Goal: Obtain resource: Download file/media

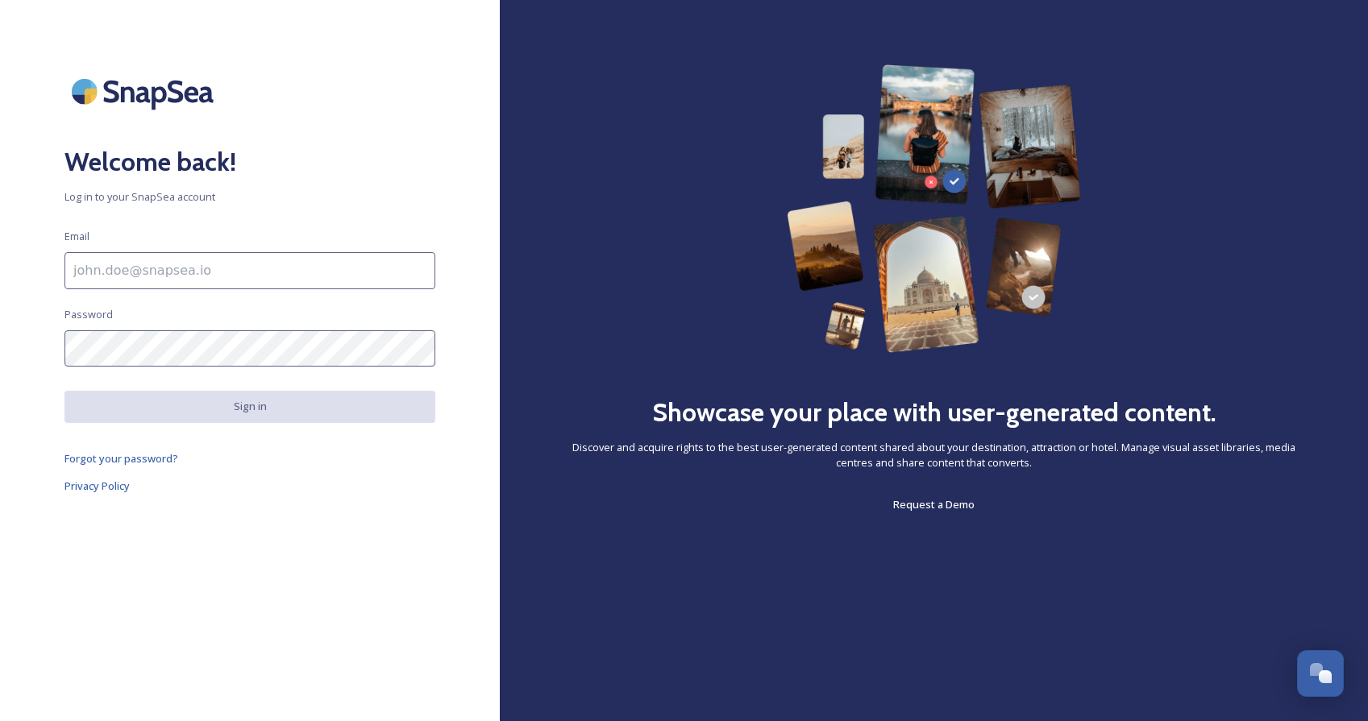
click at [210, 269] on input at bounding box center [249, 270] width 371 height 37
paste input "[EMAIL_ADDRESS][DOMAIN_NAME]"
type input "[EMAIL_ADDRESS][DOMAIN_NAME]"
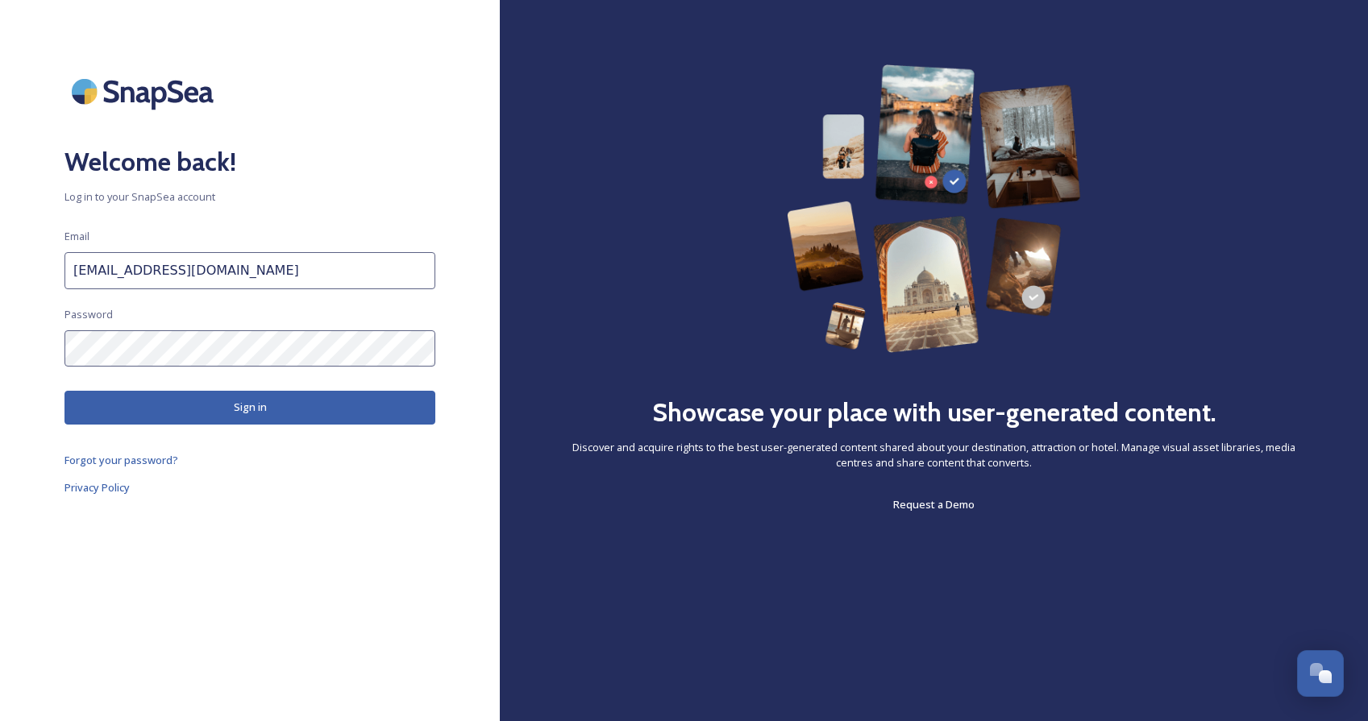
click at [277, 414] on button "Sign in" at bounding box center [249, 407] width 371 height 33
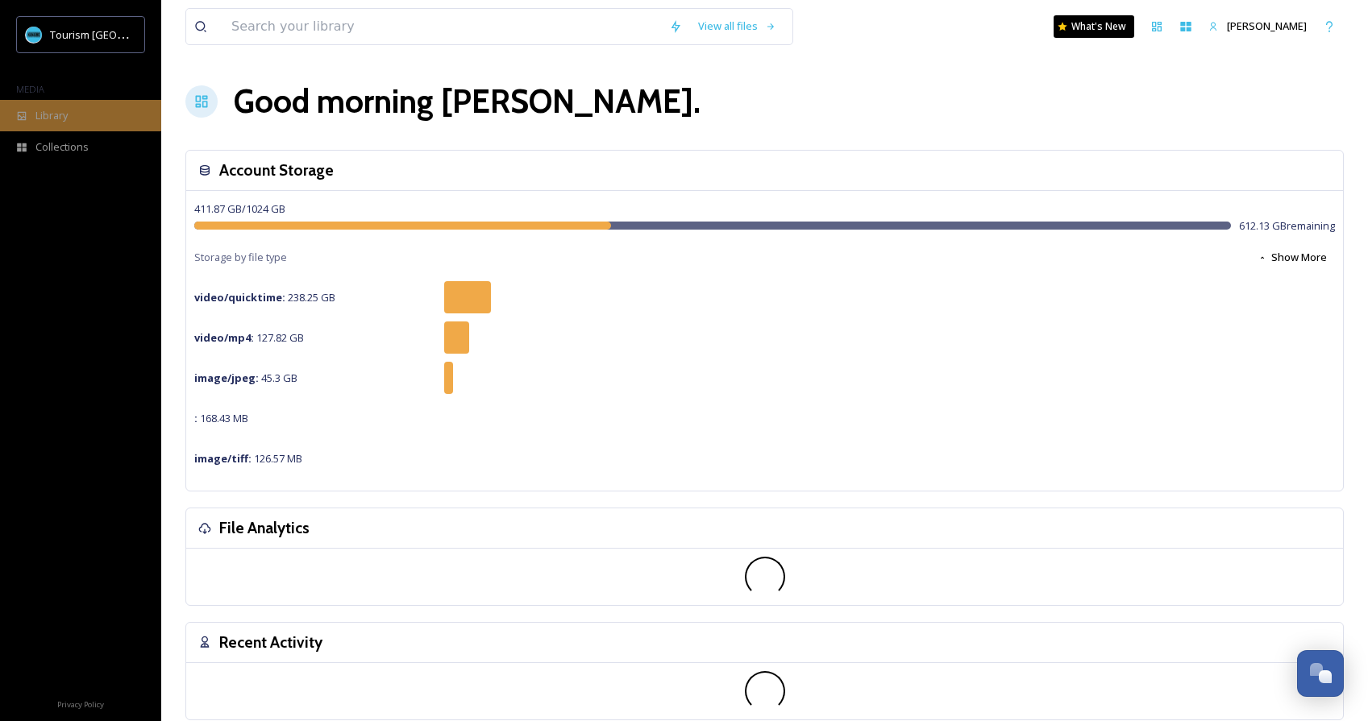
click at [79, 113] on div "Library" at bounding box center [80, 115] width 161 height 31
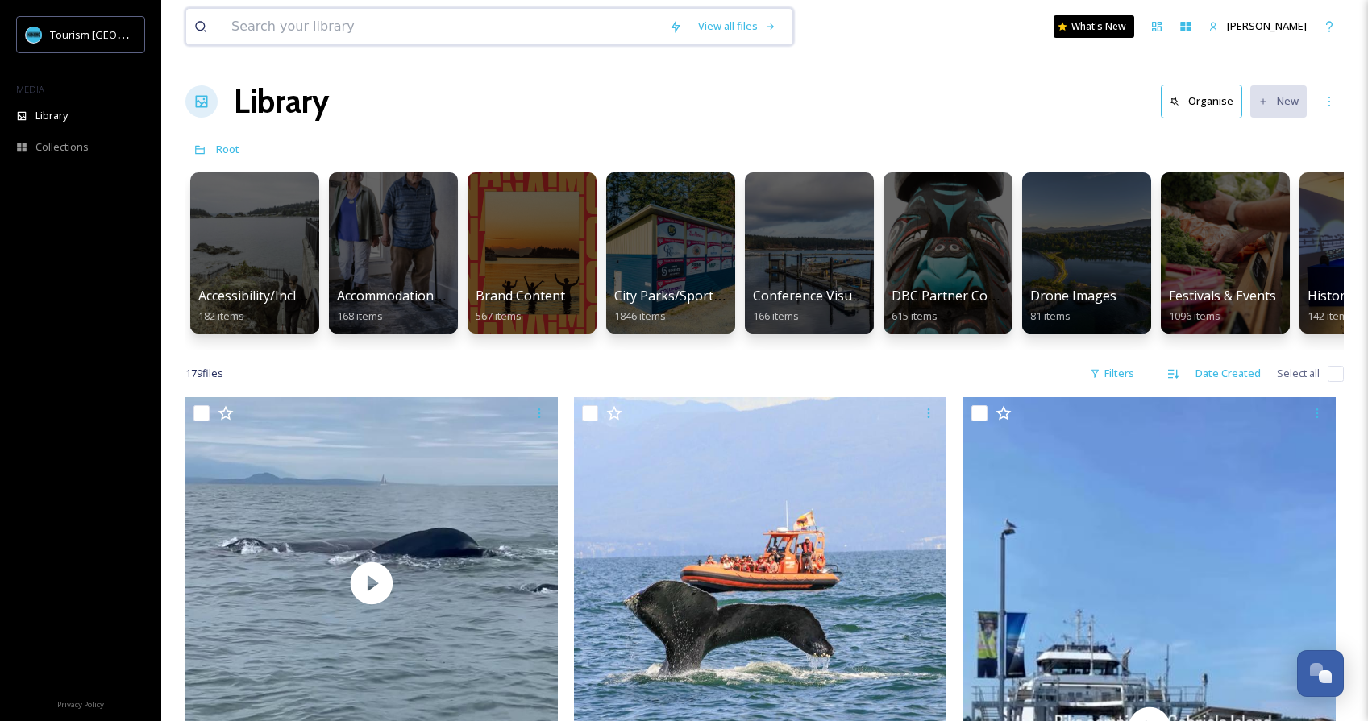
click at [483, 31] on input at bounding box center [442, 26] width 438 height 35
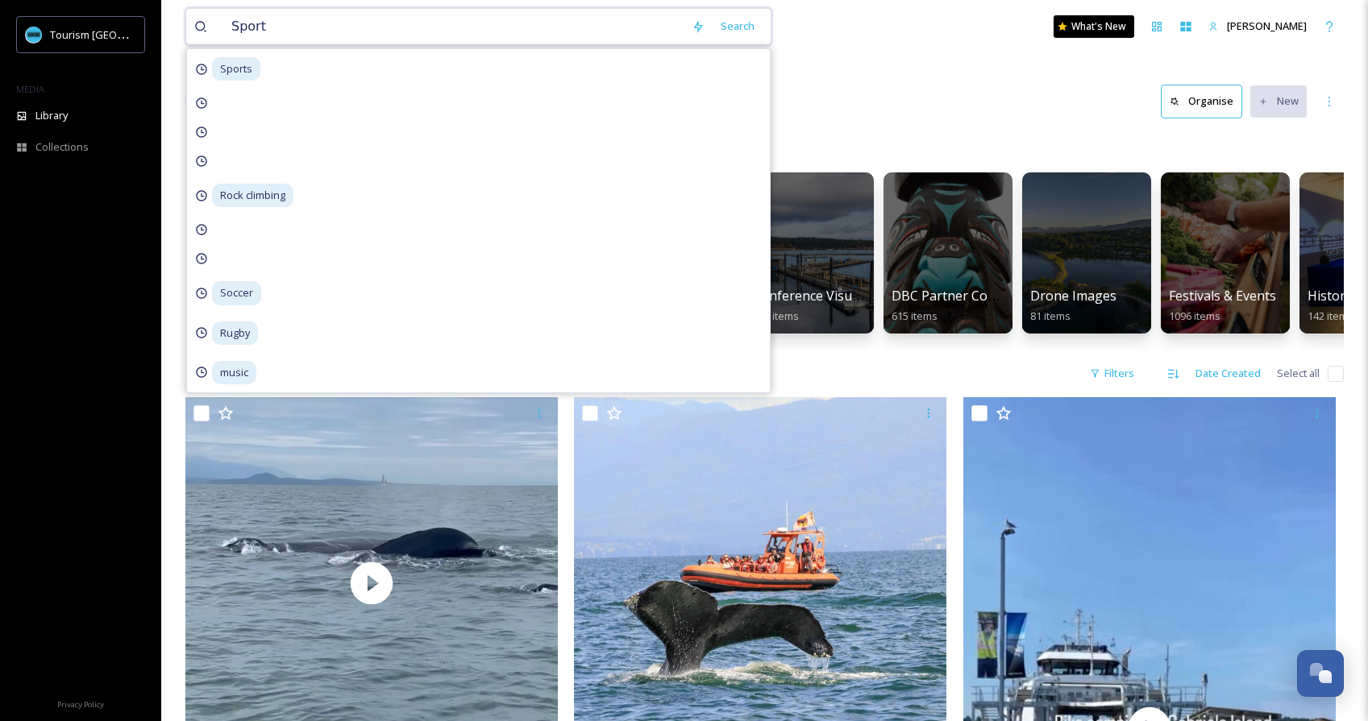
type input "Sports"
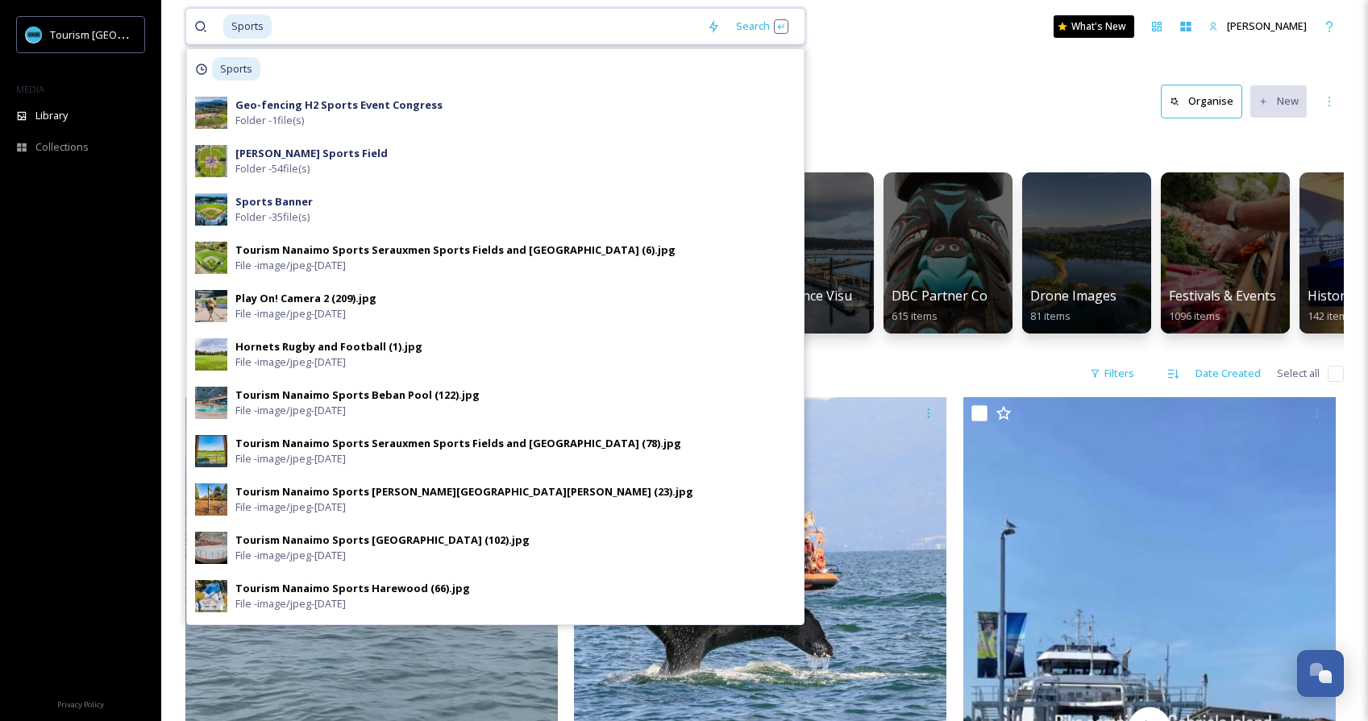
click at [607, 28] on input at bounding box center [486, 26] width 426 height 35
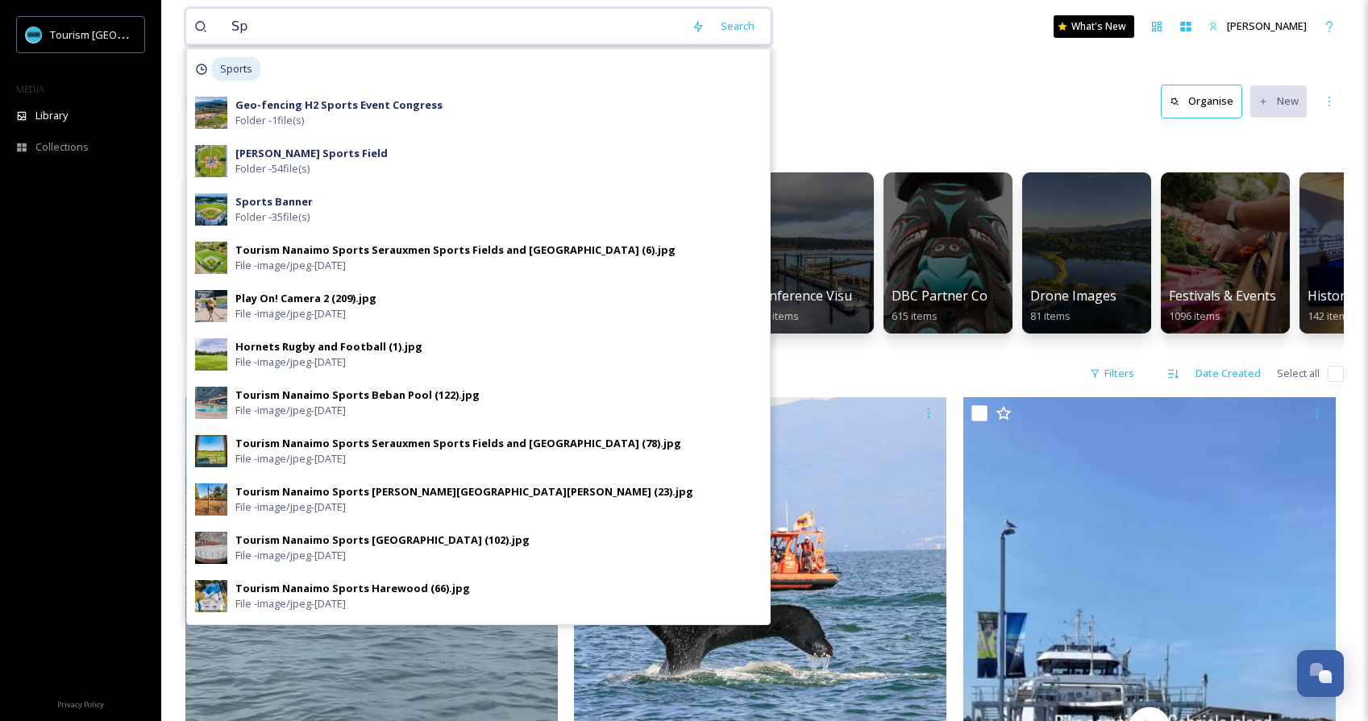
type input "S"
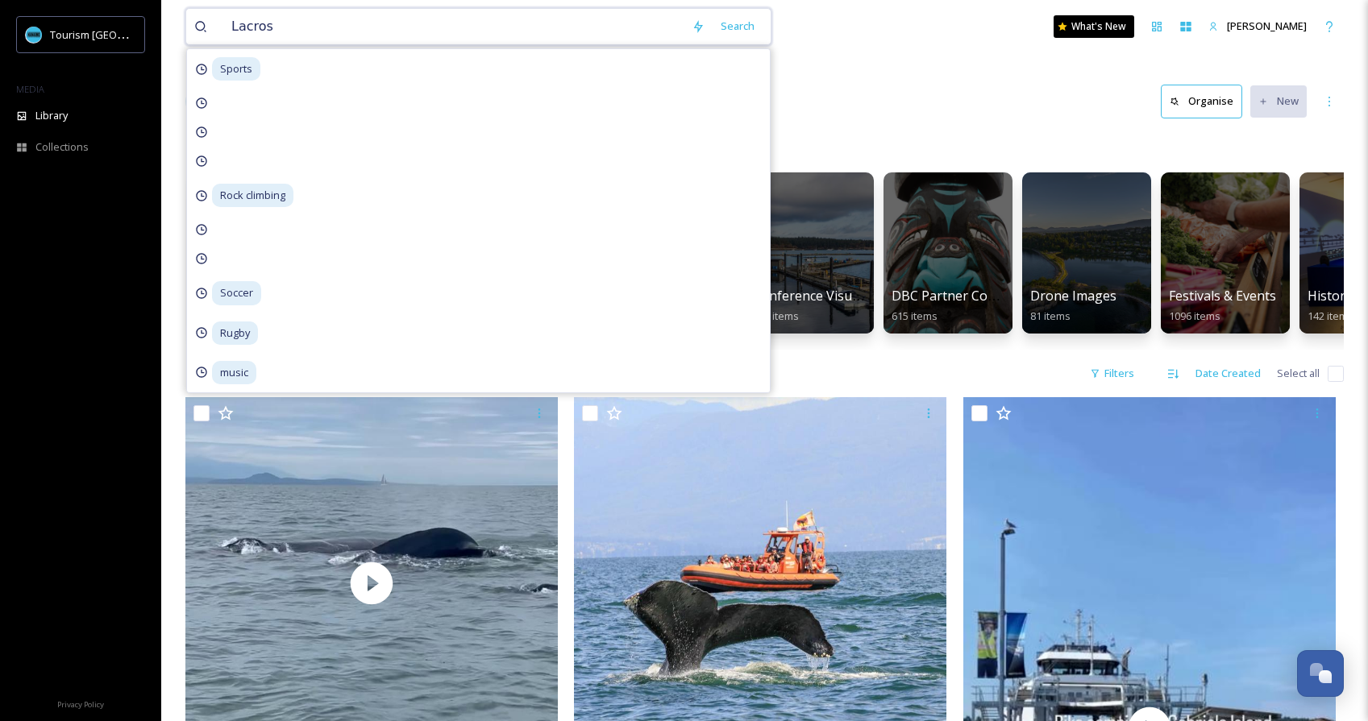
type input "[PERSON_NAME]"
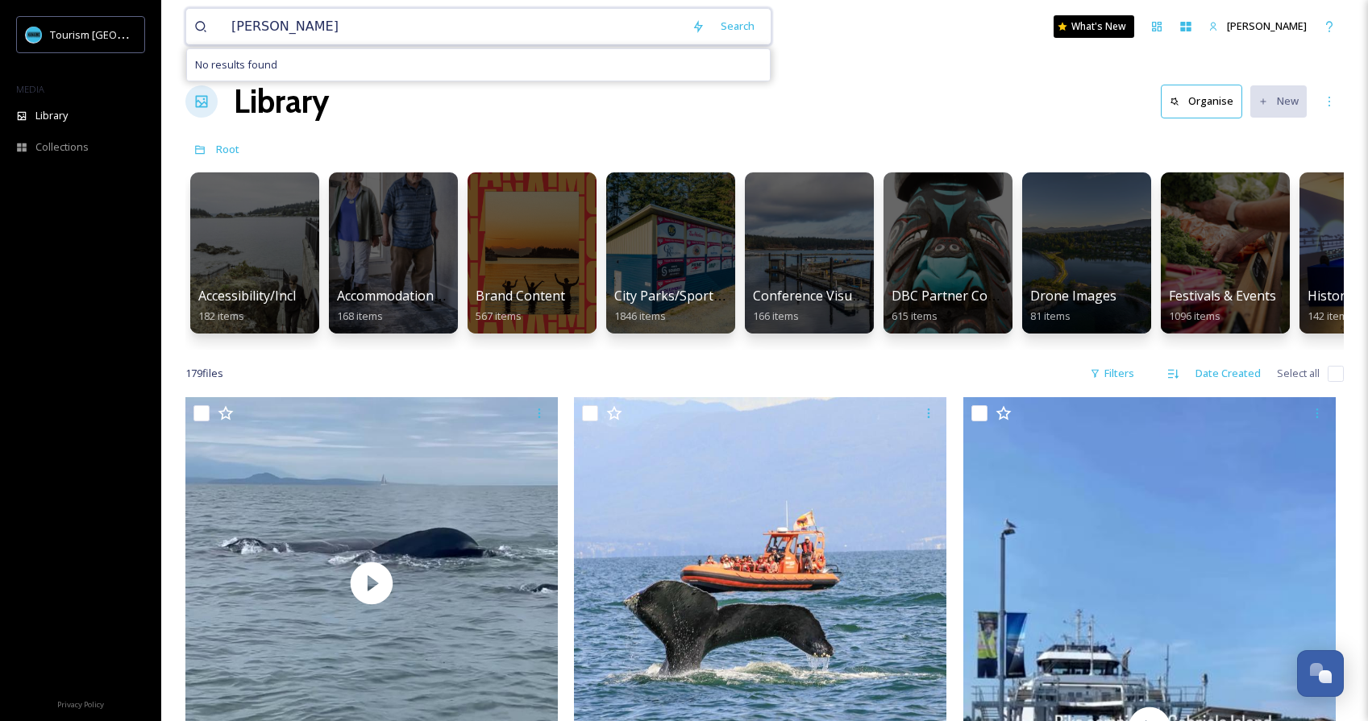
type input "Lacrosse"
click at [791, 18] on div "Search Press Enter to search" at bounding box center [767, 25] width 69 height 31
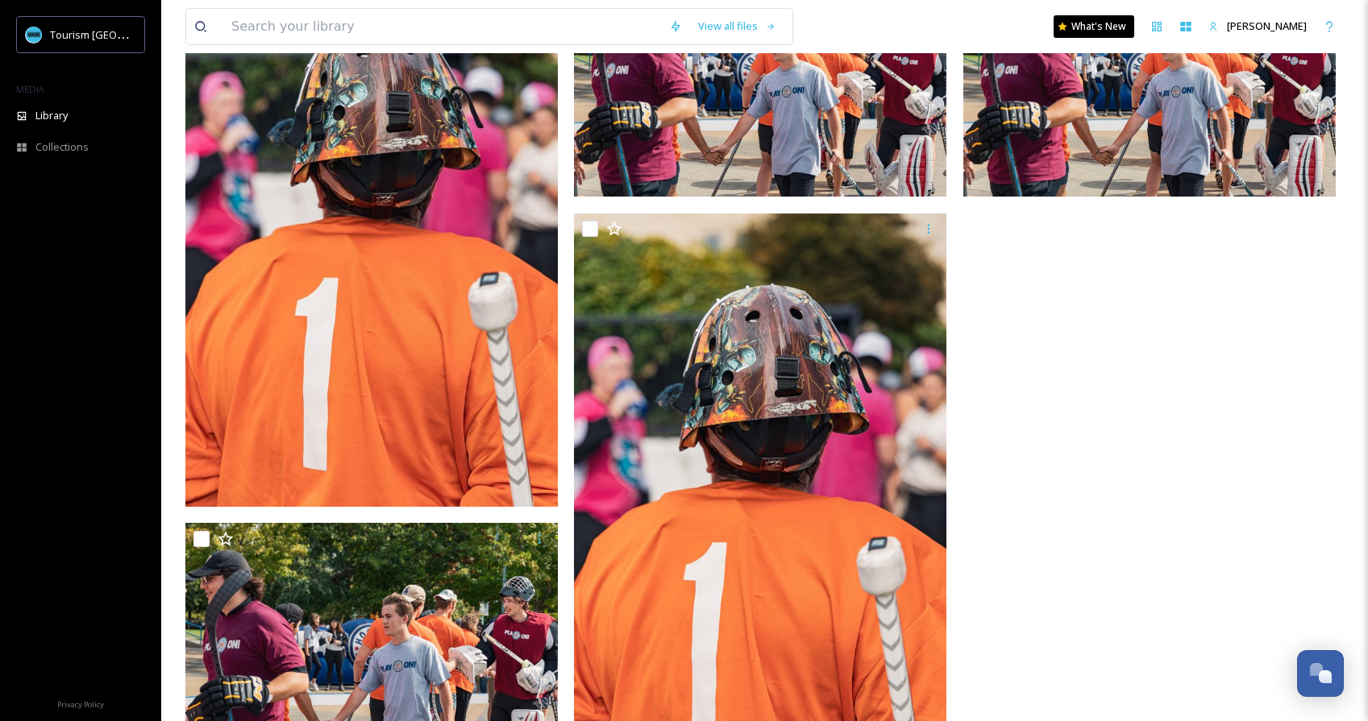
scroll to position [326, 0]
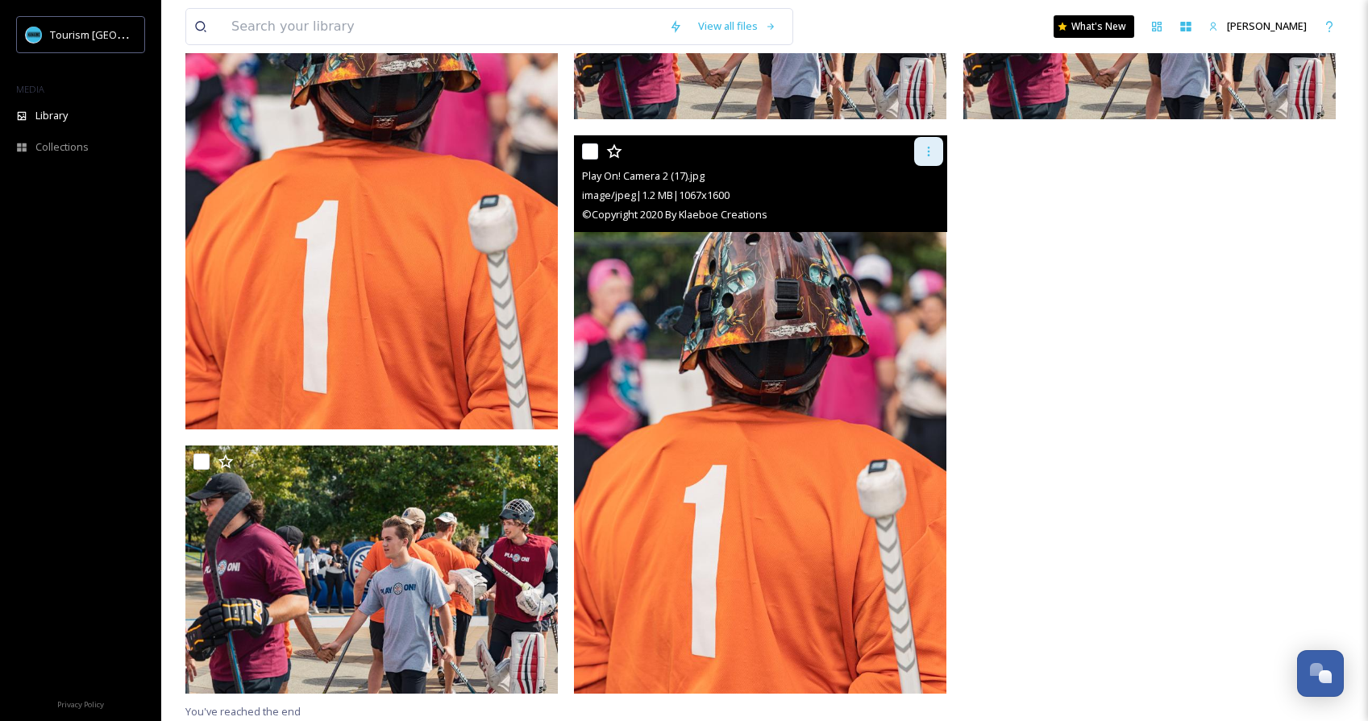
click at [924, 151] on icon at bounding box center [928, 151] width 13 height 13
click at [911, 214] on span "Download" at bounding box center [909, 217] width 49 height 15
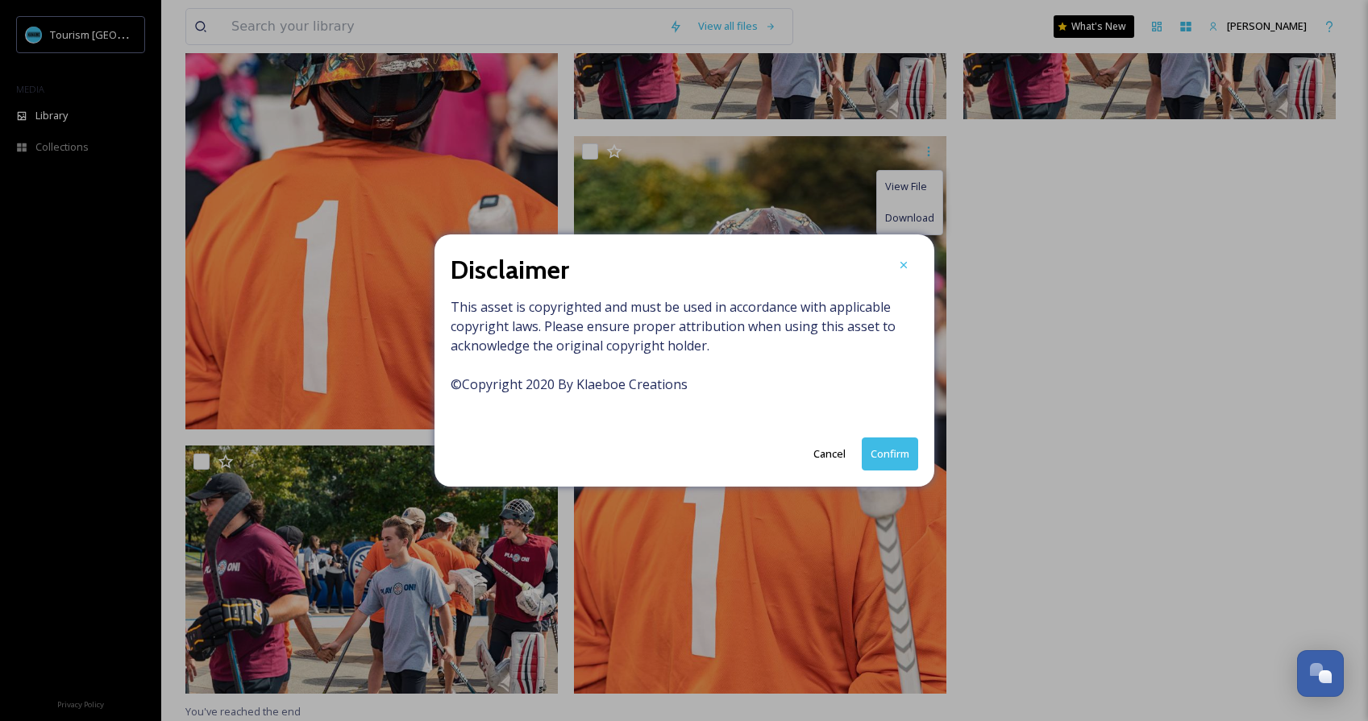
click at [884, 459] on button "Confirm" at bounding box center [890, 454] width 56 height 33
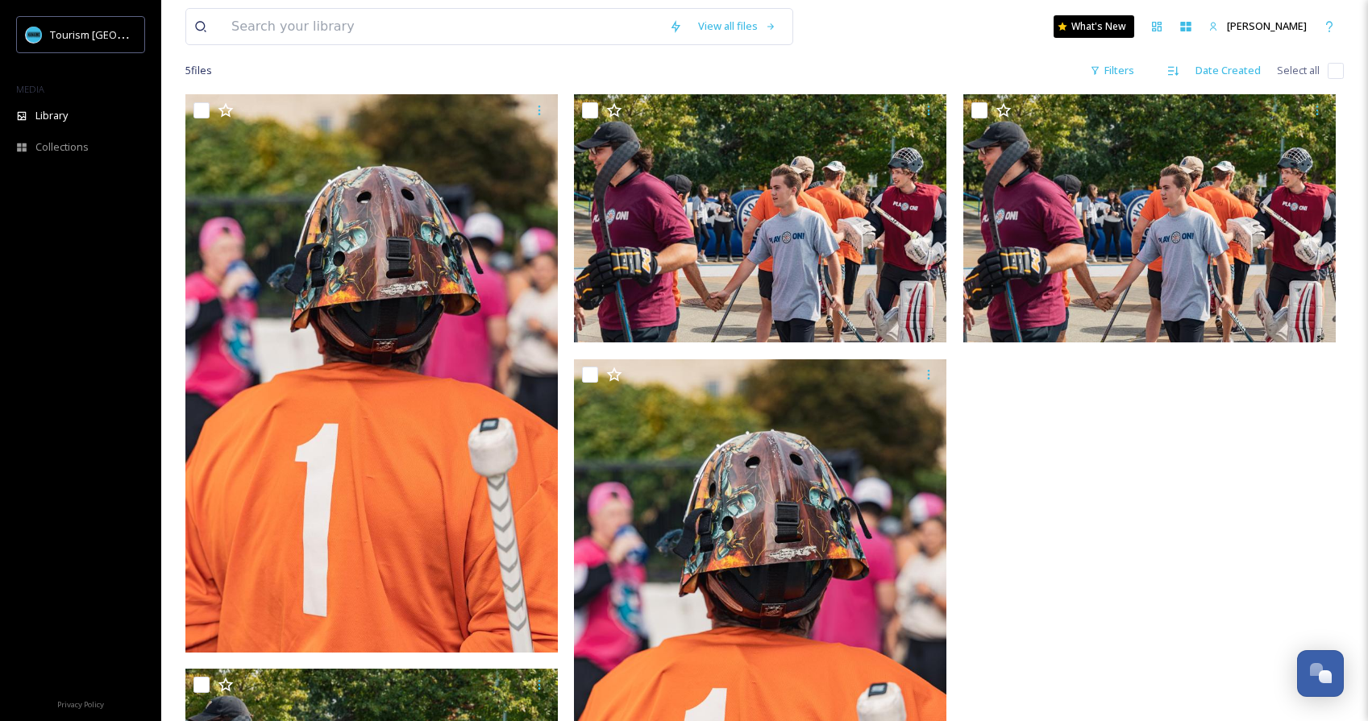
scroll to position [0, 0]
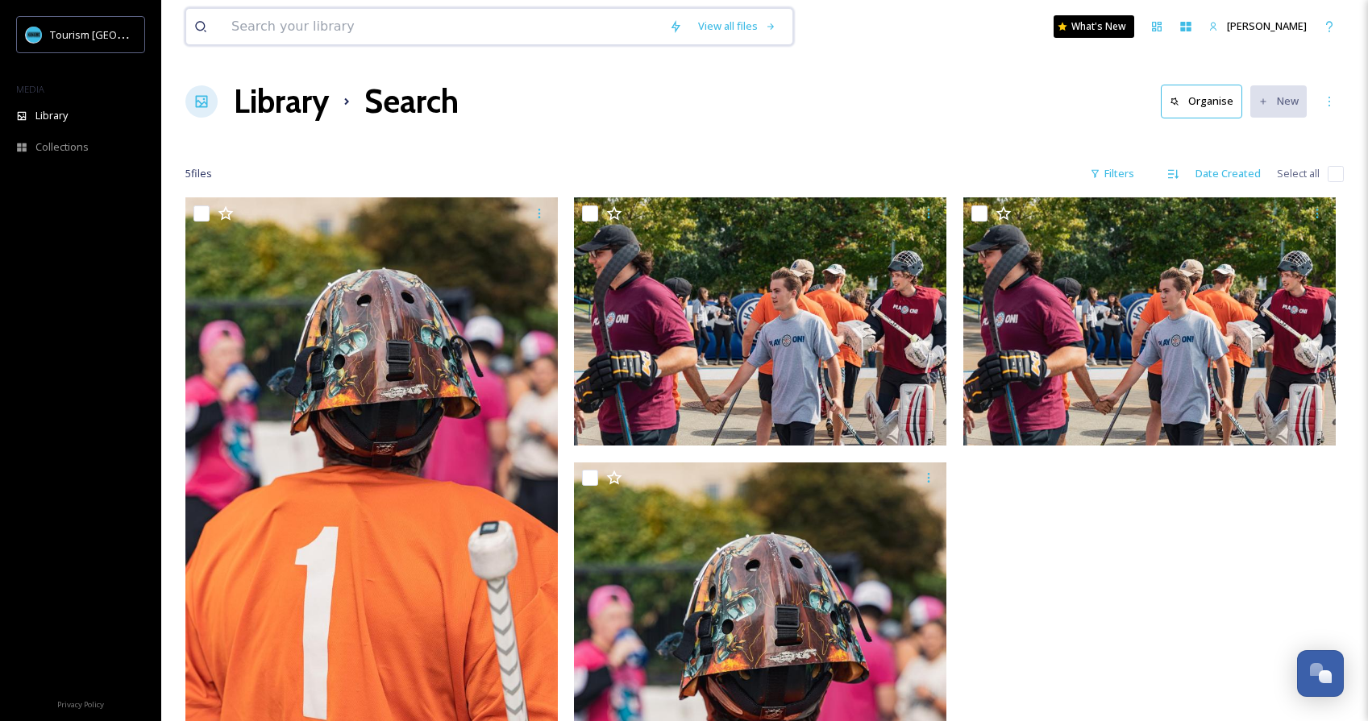
click at [405, 25] on input at bounding box center [442, 26] width 438 height 35
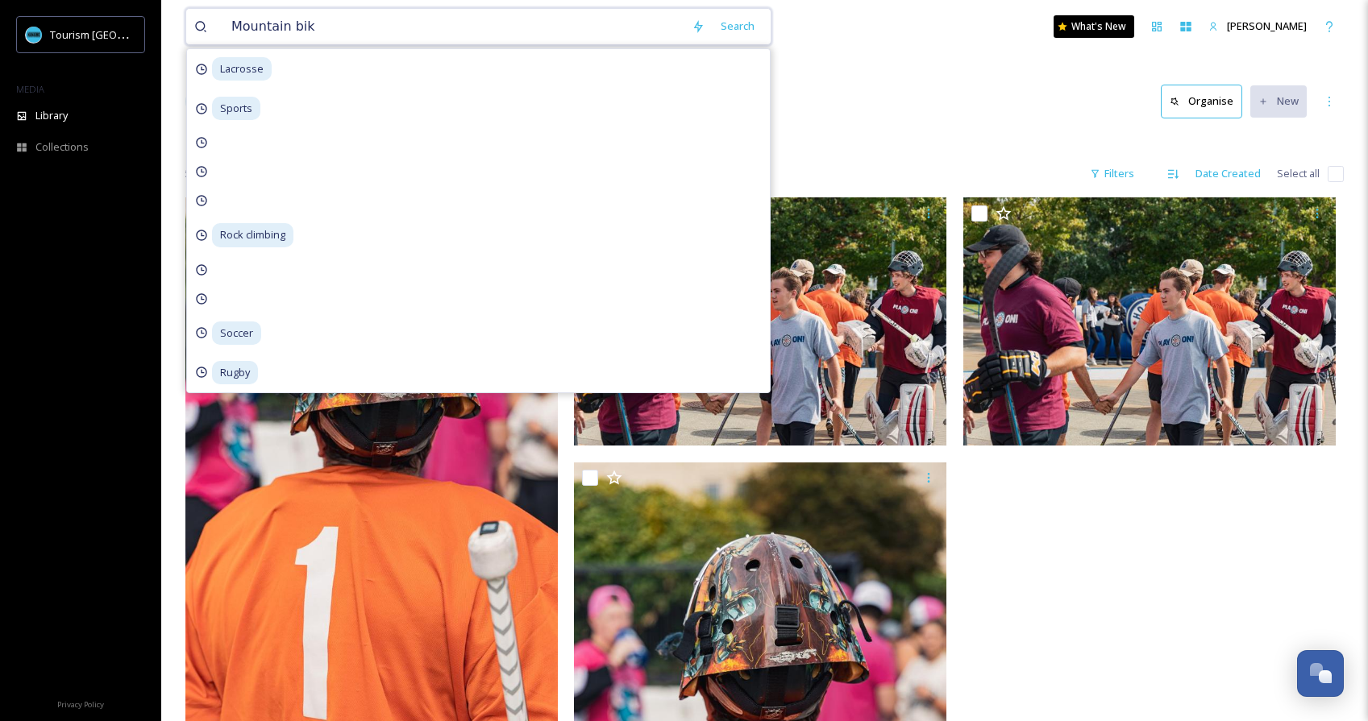
type input "Mountain bike"
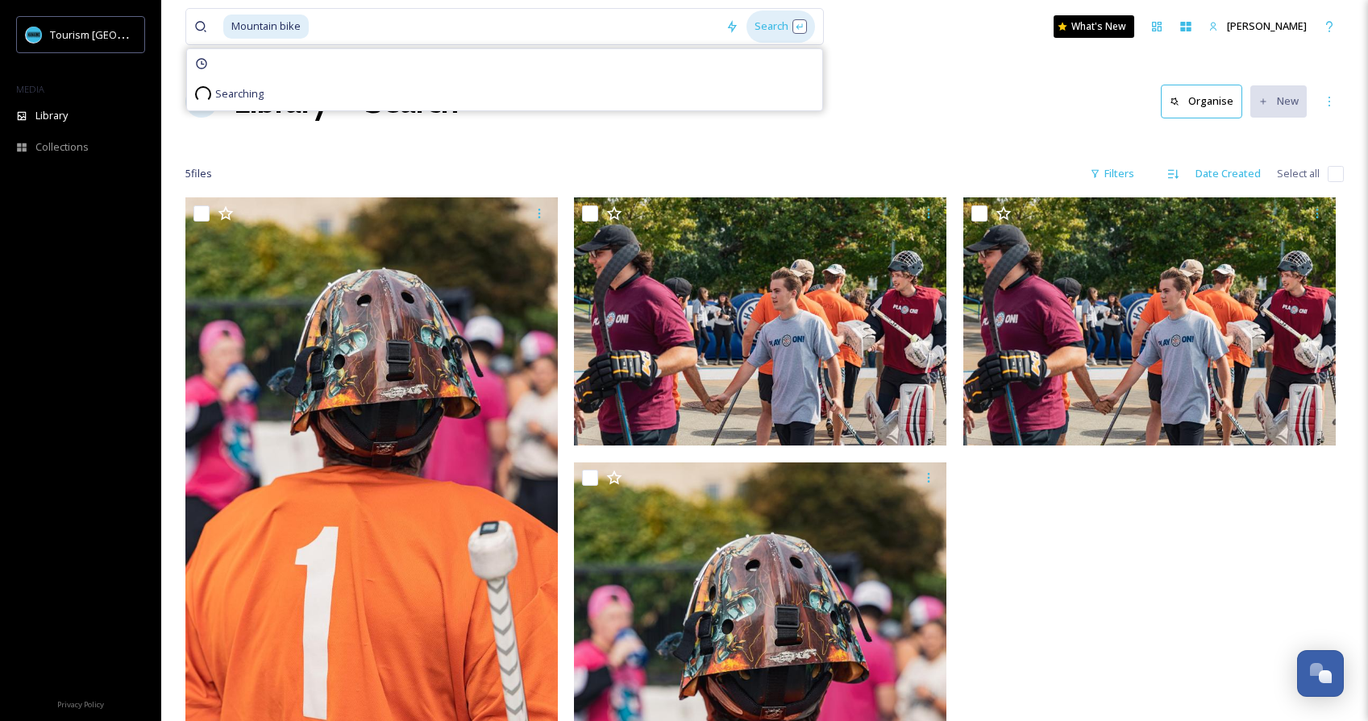
click at [787, 13] on div "Search" at bounding box center [780, 25] width 69 height 31
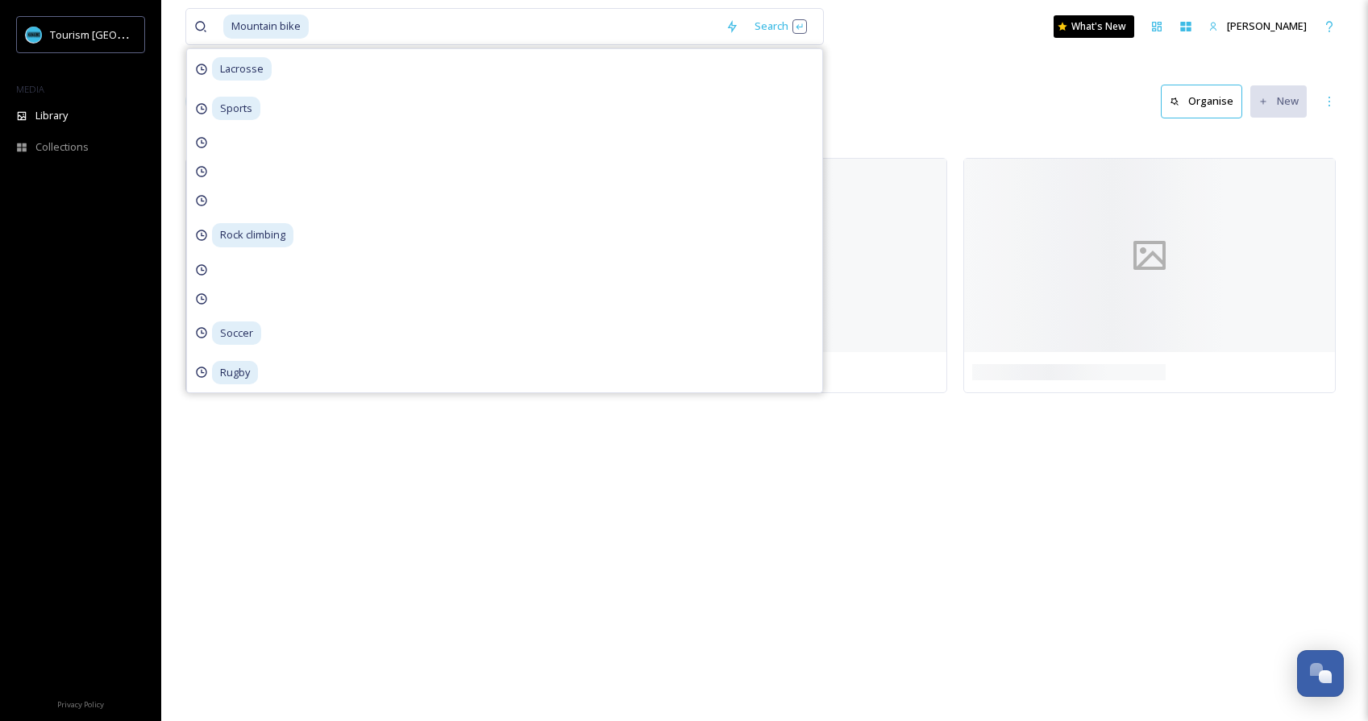
click at [958, 104] on div "Library Search Organise New" at bounding box center [764, 101] width 1158 height 48
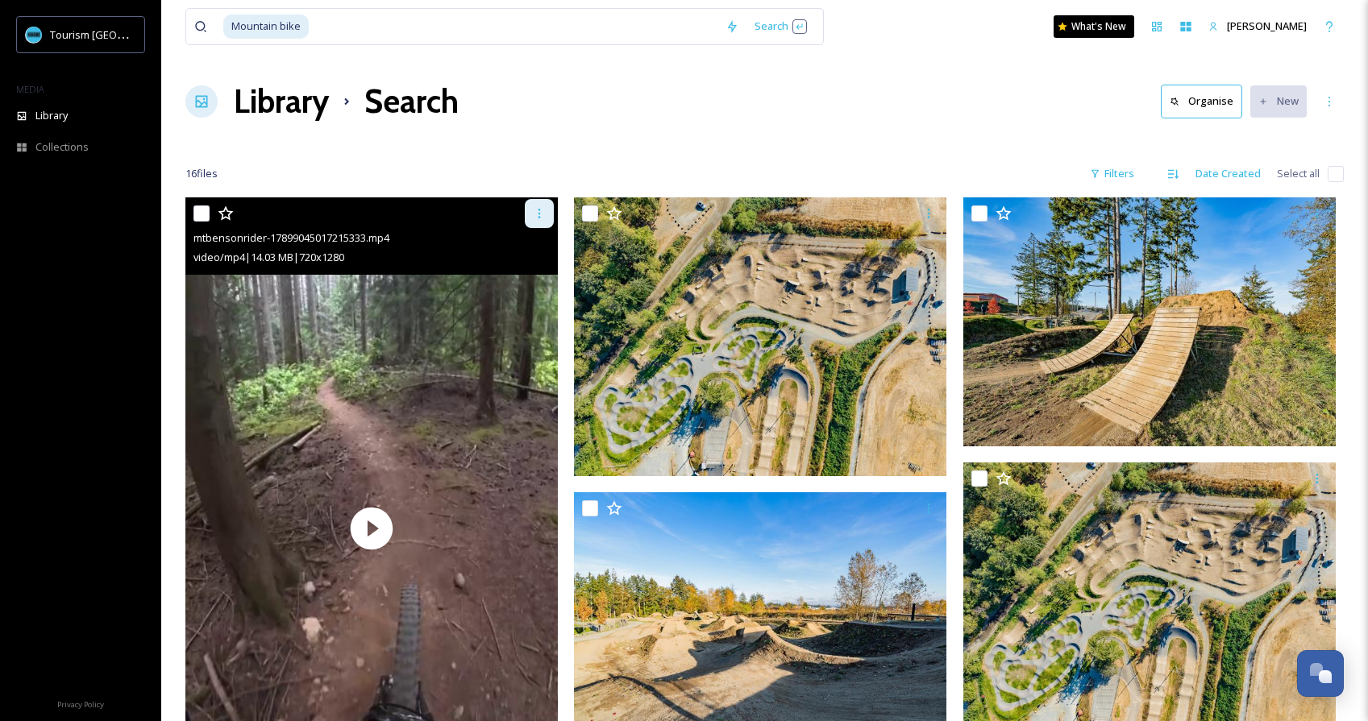
click at [544, 218] on icon at bounding box center [539, 213] width 13 height 13
click at [518, 280] on span "Download" at bounding box center [520, 279] width 49 height 15
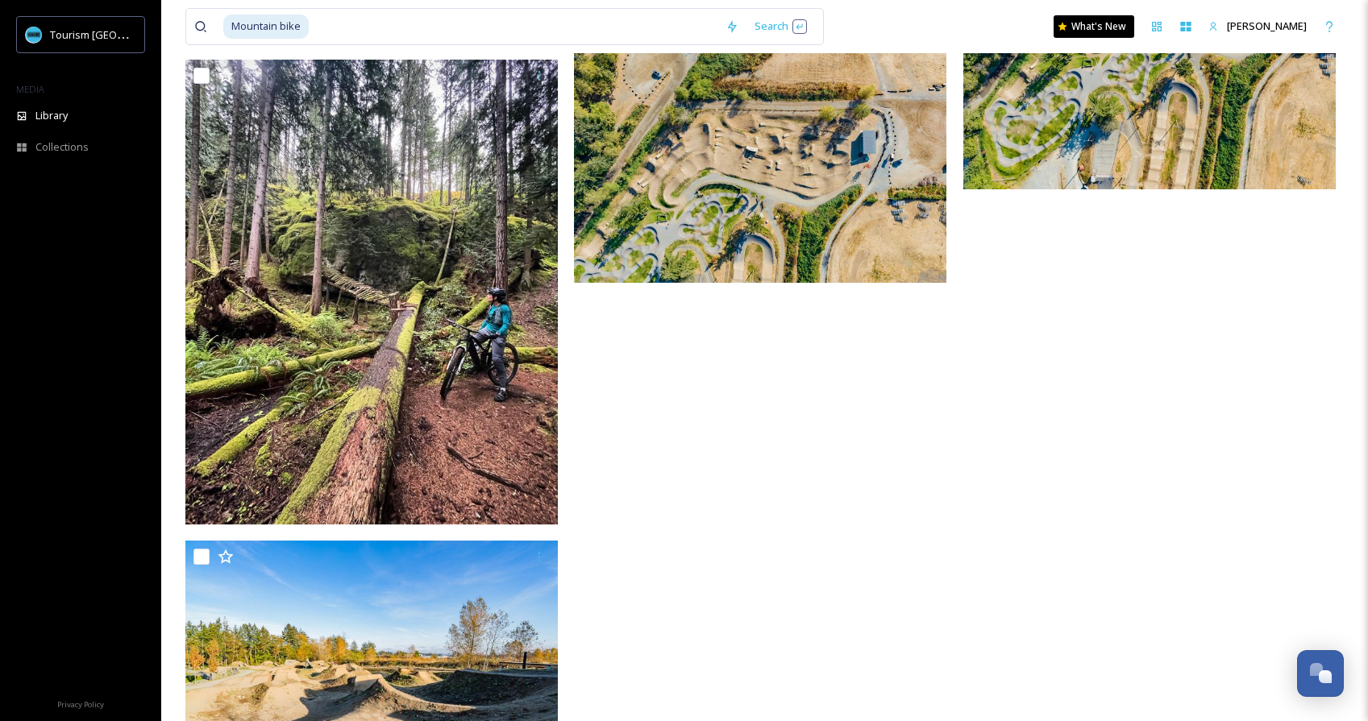
scroll to position [1447, 0]
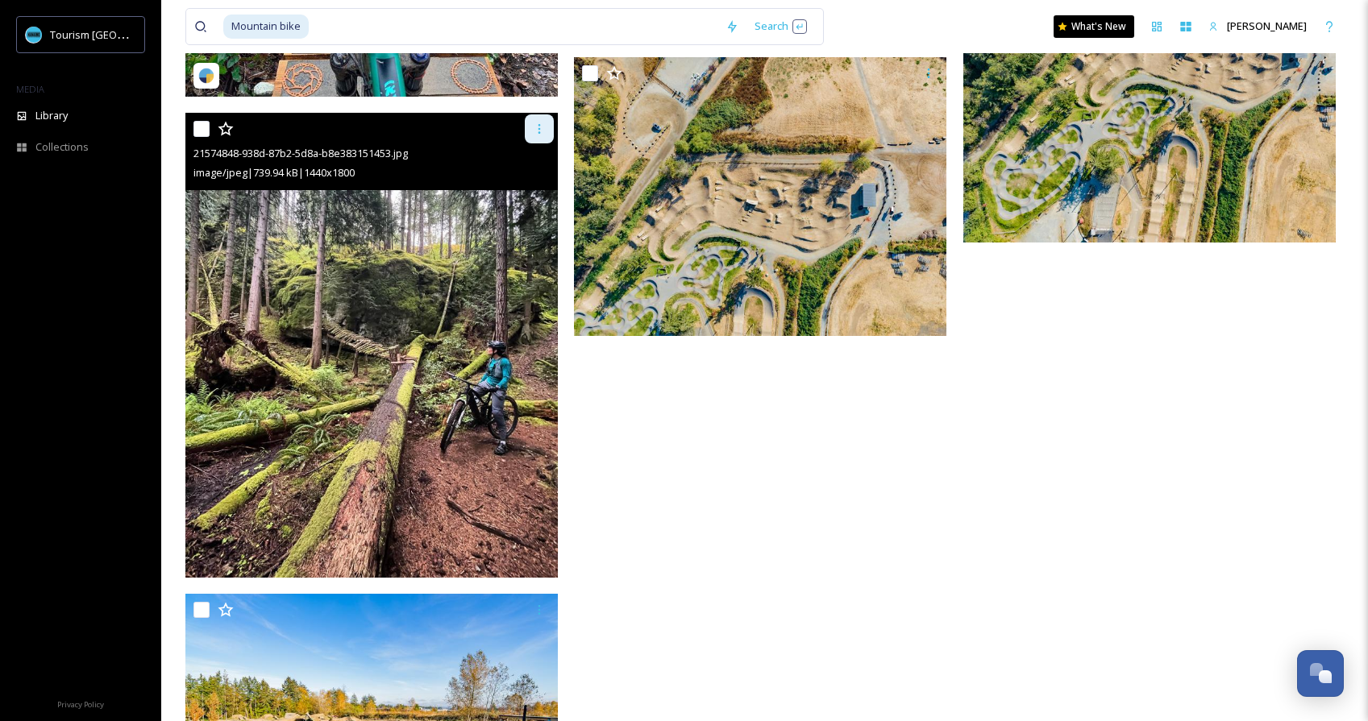
click at [546, 136] on div at bounding box center [539, 128] width 29 height 29
click at [525, 197] on span "Download" at bounding box center [520, 195] width 49 height 15
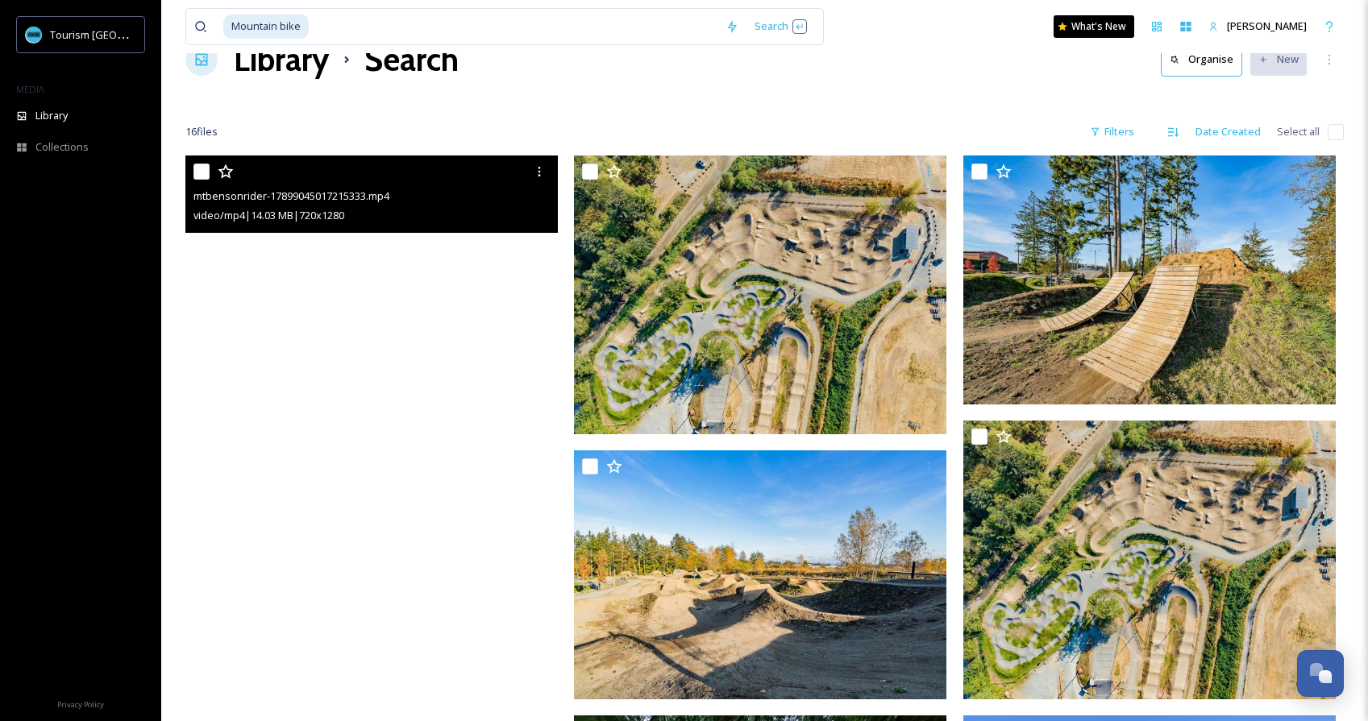
scroll to position [34, 0]
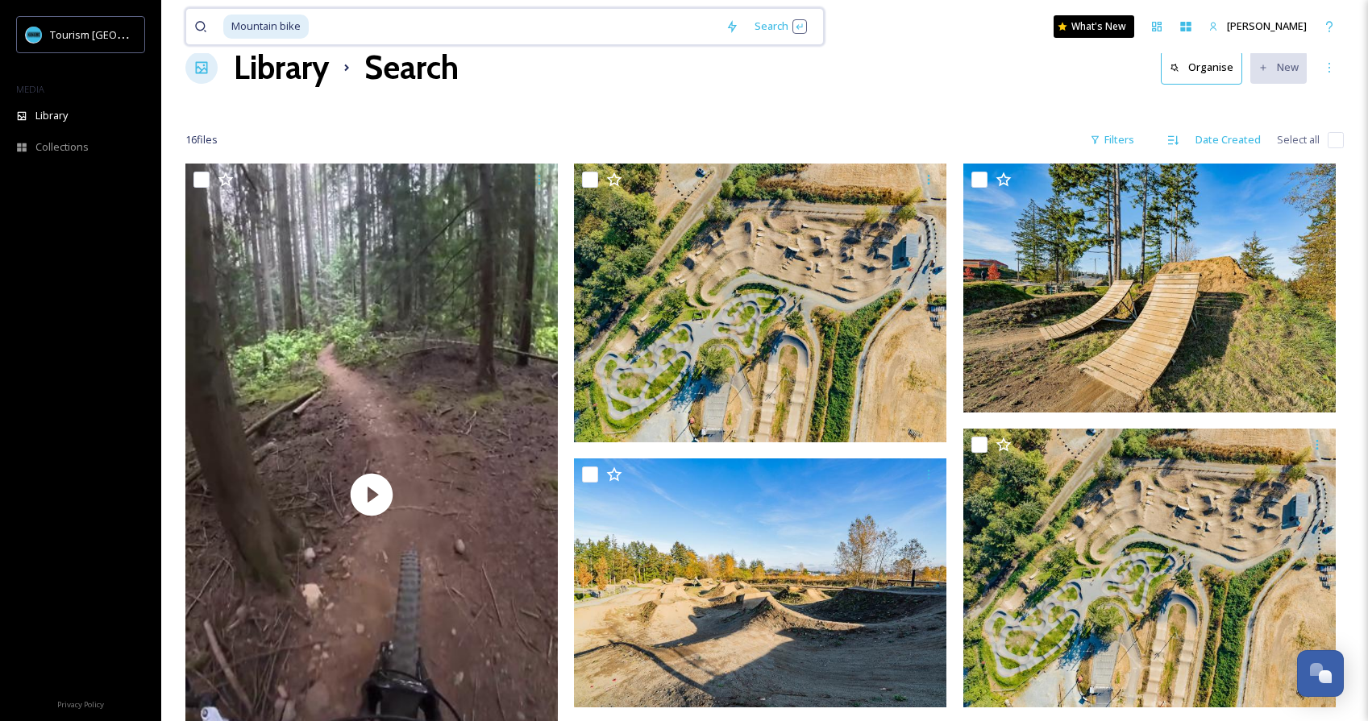
click at [558, 30] on input at bounding box center [513, 26] width 407 height 35
type input "Mountai"
type input "Climbing"
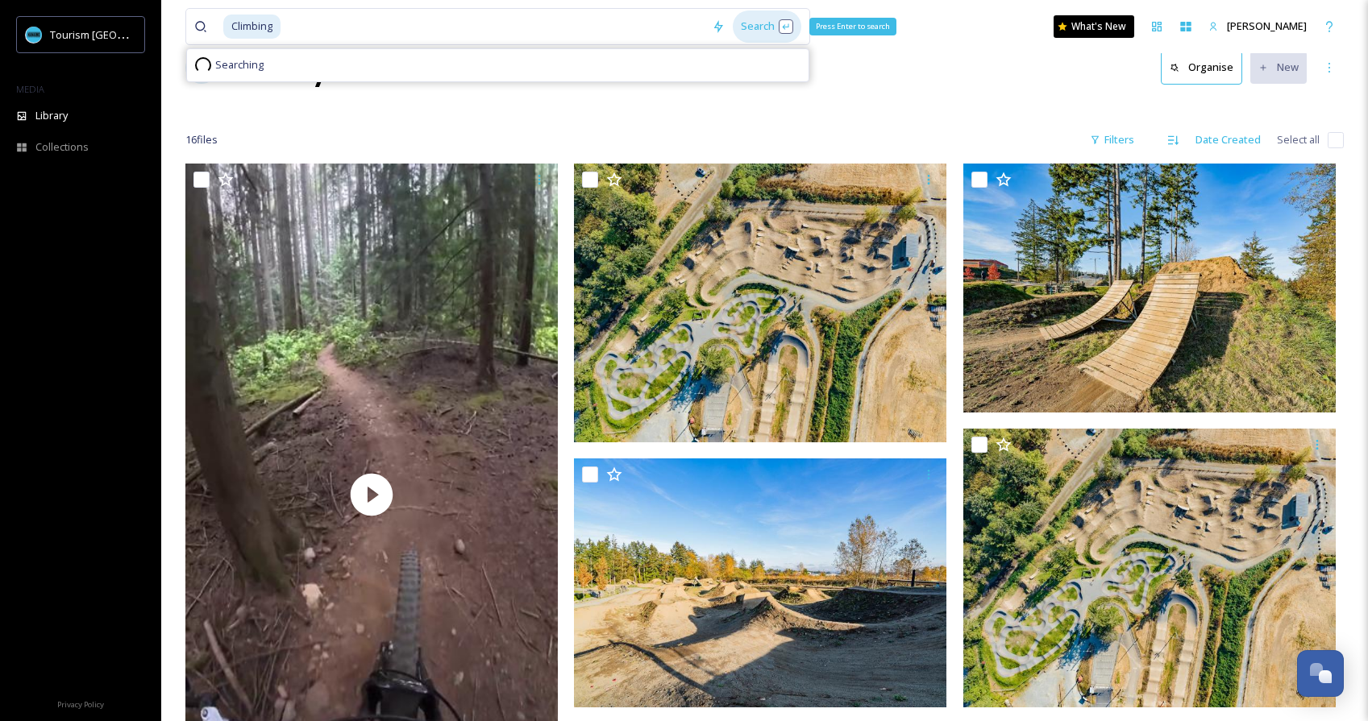
click at [772, 22] on div "Search Press Enter to search" at bounding box center [767, 25] width 69 height 31
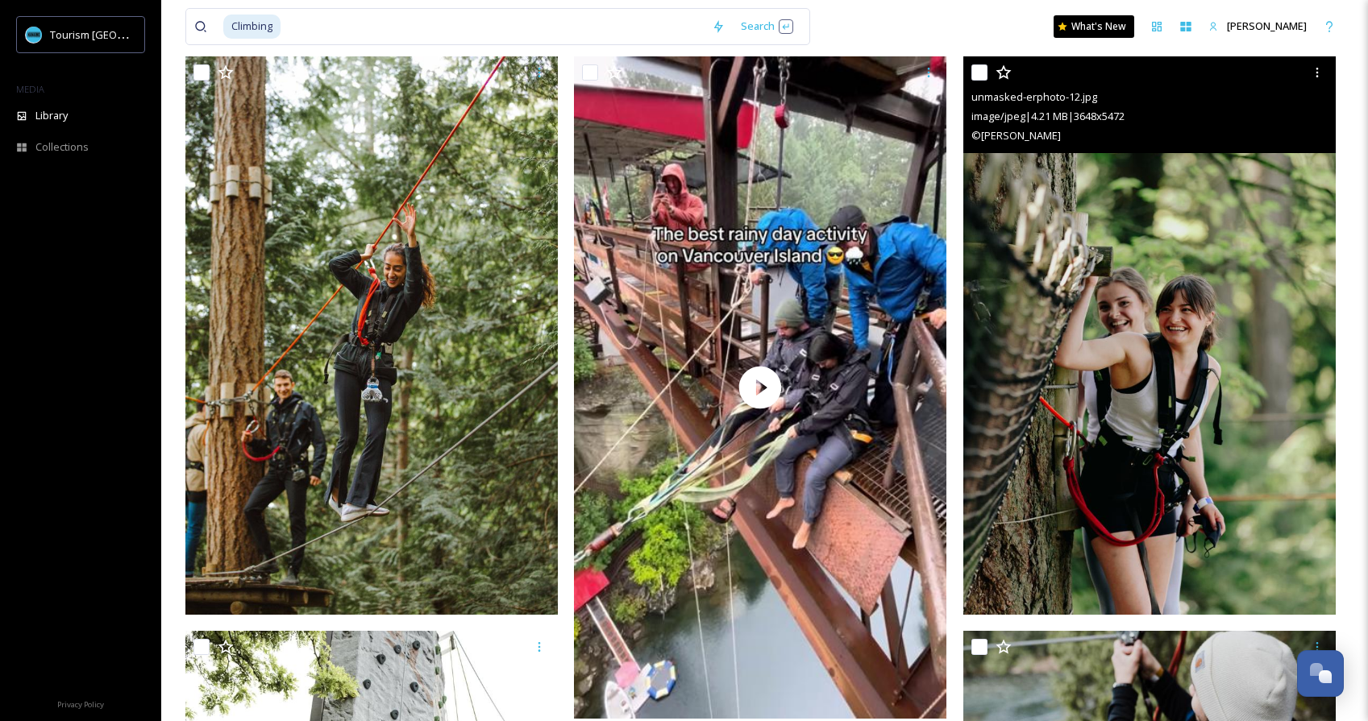
scroll to position [95, 0]
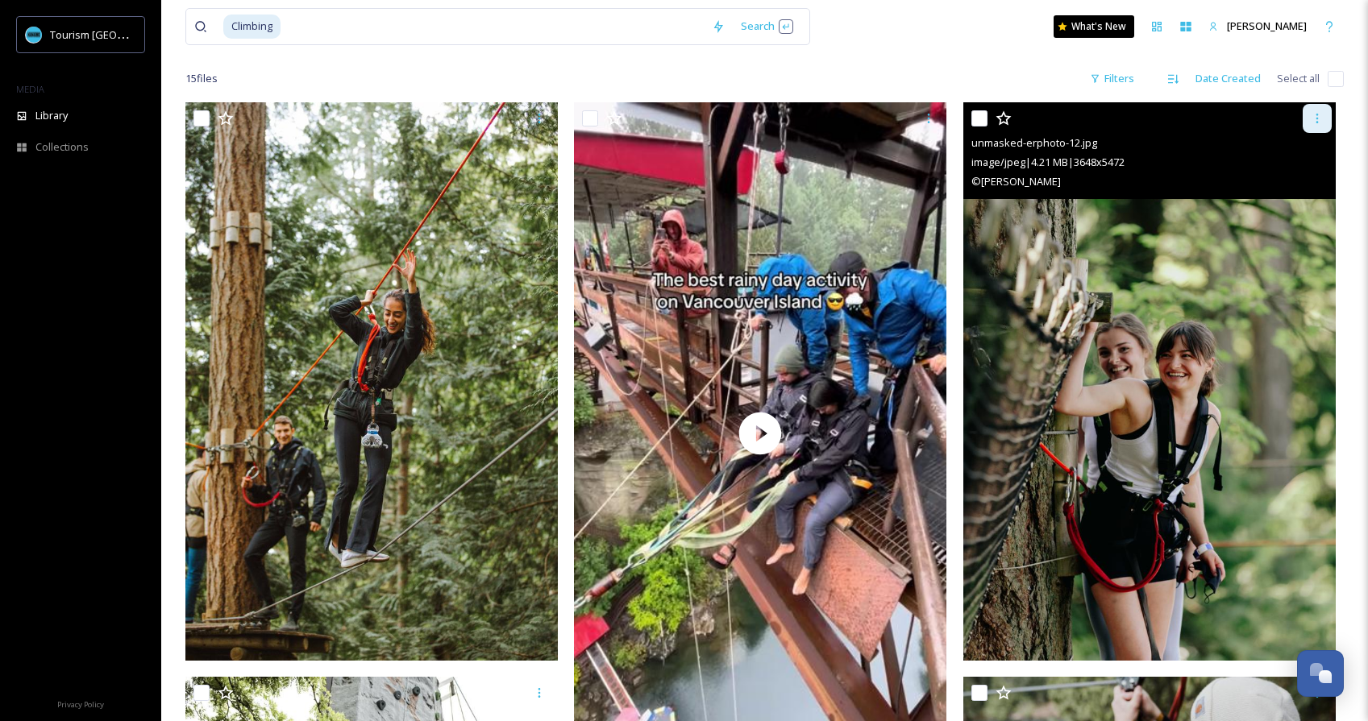
click at [1320, 119] on icon at bounding box center [1316, 118] width 13 height 13
click at [1310, 174] on div "Download" at bounding box center [1297, 184] width 65 height 31
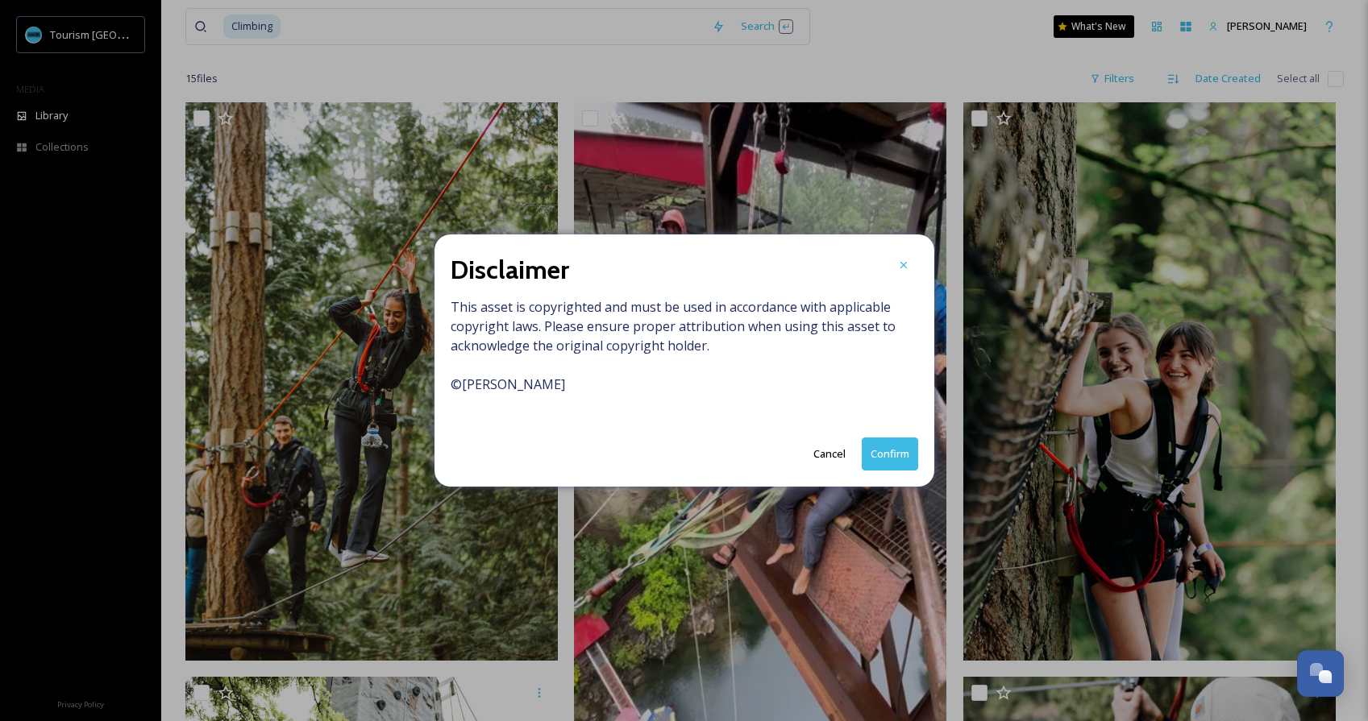
click at [896, 442] on button "Confirm" at bounding box center [890, 454] width 56 height 33
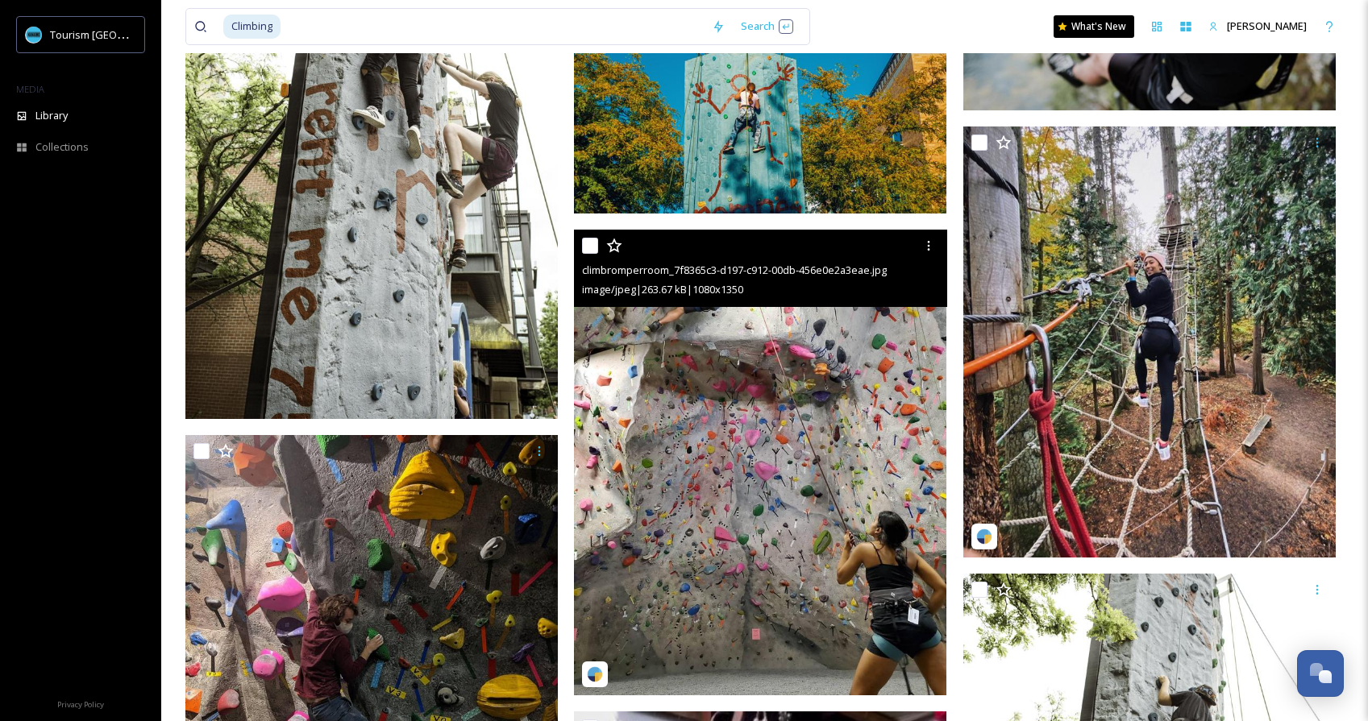
scroll to position [912, 0]
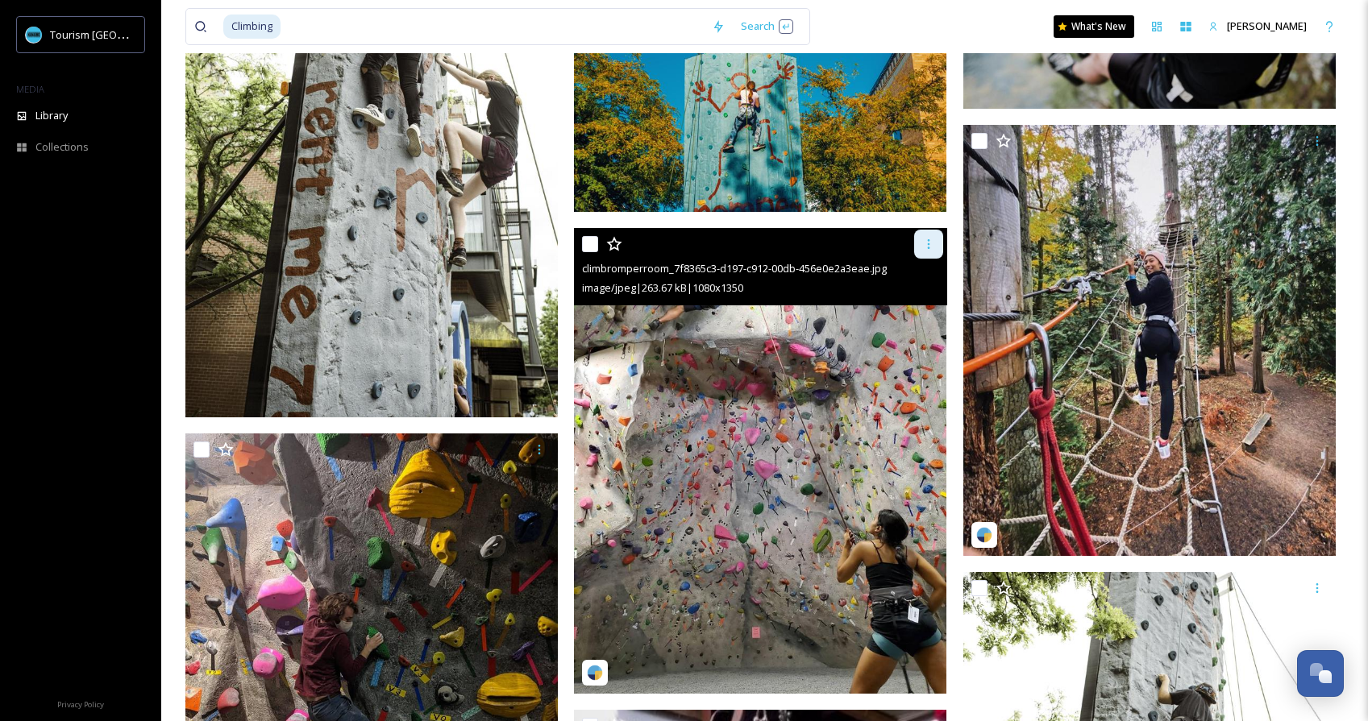
click at [931, 247] on icon at bounding box center [928, 244] width 13 height 13
click at [915, 301] on div "Download" at bounding box center [909, 310] width 65 height 31
